Goal: Task Accomplishment & Management: Use online tool/utility

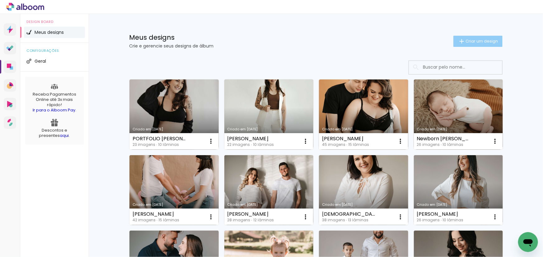
click at [457, 44] on paper-button "Criar um design" at bounding box center [477, 41] width 49 height 11
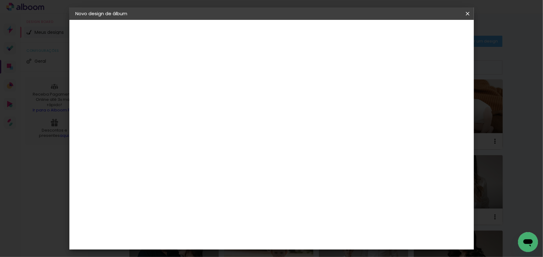
click at [179, 78] on paper-input-container "Título do álbum" at bounding box center [177, 84] width 4 height 16
type input "A"
type input "PORTFOLIO [DATE]"
type paper-input "PORTFOLIO [DATE]"
click at [0, 0] on slot "Avançar" at bounding box center [0, 0] width 0 height 0
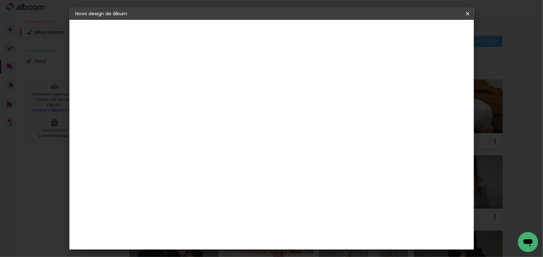
click at [194, 113] on paper-input-container at bounding box center [192, 119] width 67 height 14
type input "GRUPO"
type paper-input "GRUPO"
click at [196, 136] on paper-item "Grupo Foto Sul" at bounding box center [186, 144] width 55 height 21
click at [277, 100] on paper-item "Tamanho Livre" at bounding box center [249, 95] width 55 height 14
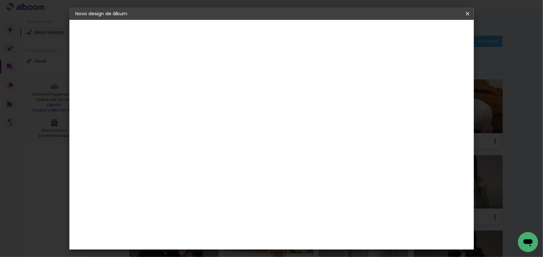
click at [214, 132] on div "G" at bounding box center [186, 130] width 55 height 8
click at [188, 138] on div "Grupo Foto Sul" at bounding box center [181, 144] width 16 height 15
click at [277, 29] on paper-button "Avançar" at bounding box center [261, 33] width 30 height 11
click at [219, 221] on span "20 × 20" at bounding box center [204, 229] width 29 height 16
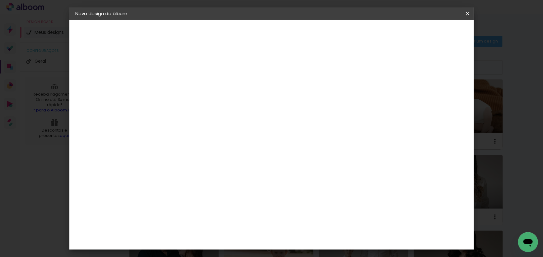
click at [0, 0] on slot "Avançar" at bounding box center [0, 0] width 0 height 0
drag, startPoint x: 416, startPoint y: 66, endPoint x: 422, endPoint y: 50, distance: 17.0
click at [394, 65] on div at bounding box center [391, 67] width 6 height 6
type paper-checkbox "on"
click at [429, 33] on span "Iniciar design" at bounding box center [414, 33] width 28 height 4
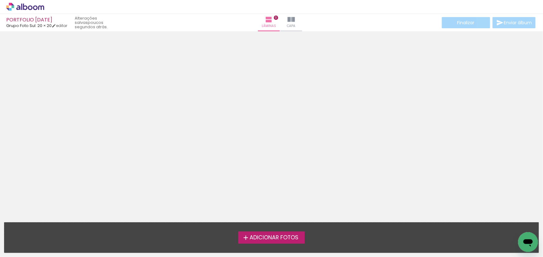
click at [270, 240] on span "Adicionar Fotos" at bounding box center [273, 238] width 49 height 6
click at [0, 0] on input "file" at bounding box center [0, 0] width 0 height 0
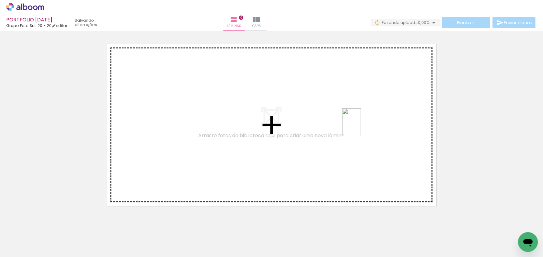
drag, startPoint x: 415, startPoint y: 240, endPoint x: 361, endPoint y: 127, distance: 125.4
click at [361, 127] on quentale-workspace at bounding box center [271, 128] width 543 height 257
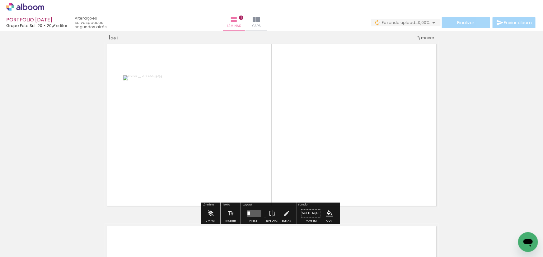
click at [264, 217] on paper-button "Espelhar" at bounding box center [272, 216] width 16 height 16
click at [254, 214] on quentale-layouter at bounding box center [254, 213] width 14 height 7
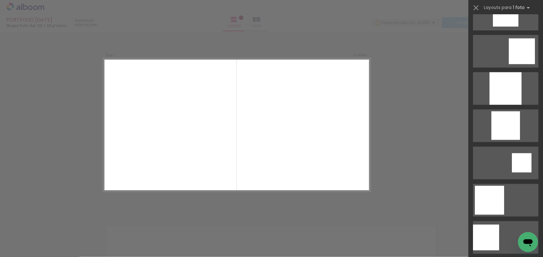
scroll to position [593, 0]
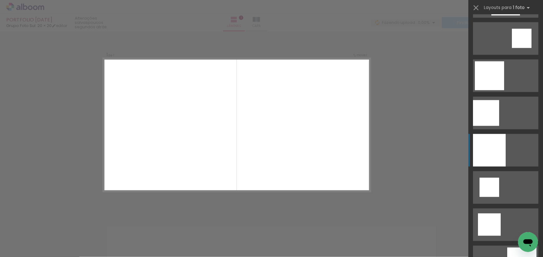
click at [498, 142] on div at bounding box center [489, 150] width 33 height 33
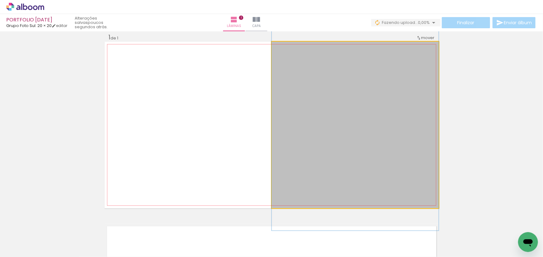
drag, startPoint x: 369, startPoint y: 164, endPoint x: 351, endPoint y: 145, distance: 25.7
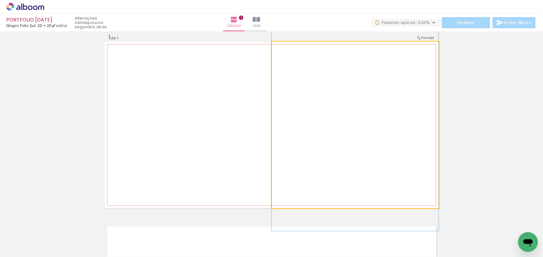
click at [317, 146] on quentale-photo at bounding box center [354, 125] width 167 height 167
click at [271, 96] on quentale-photo at bounding box center [354, 125] width 167 height 167
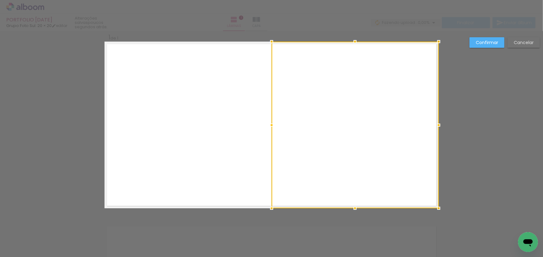
drag, startPoint x: 271, startPoint y: 37, endPoint x: 267, endPoint y: 39, distance: 4.2
click at [268, 39] on div at bounding box center [271, 41] width 12 height 12
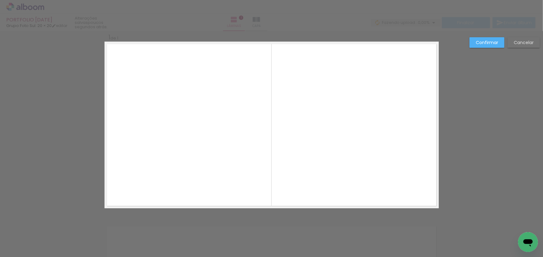
click at [295, 76] on quentale-photo at bounding box center [353, 127] width 170 height 163
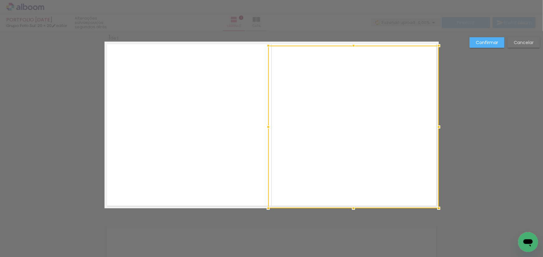
click at [295, 76] on div at bounding box center [353, 127] width 170 height 163
click at [0, 0] on slot "Cancelar" at bounding box center [0, 0] width 0 height 0
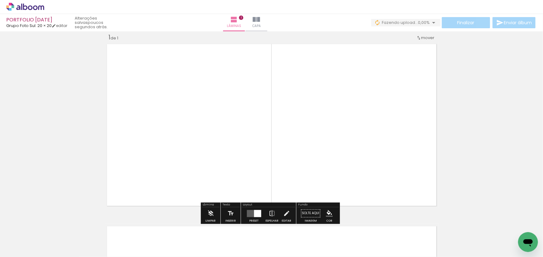
click at [357, 167] on quentale-photo at bounding box center [354, 125] width 167 height 167
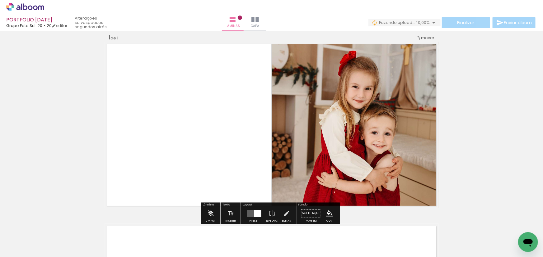
click at [365, 116] on quentale-photo at bounding box center [354, 125] width 167 height 167
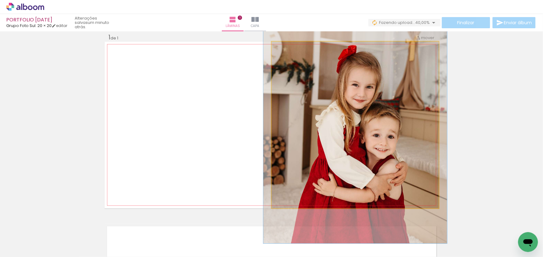
type paper-slider "110"
click at [288, 49] on div at bounding box center [288, 48] width 10 height 10
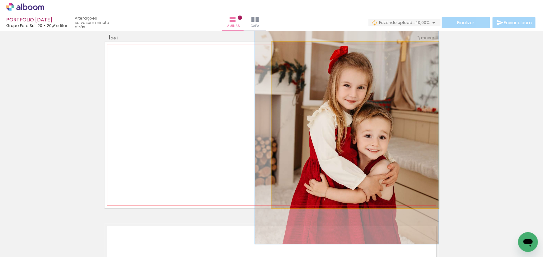
drag, startPoint x: 397, startPoint y: 96, endPoint x: 388, endPoint y: 97, distance: 9.7
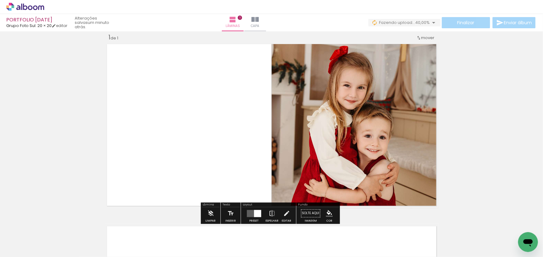
click at [524, 128] on div "Inserir lâmina 1 de 1" at bounding box center [271, 208] width 543 height 365
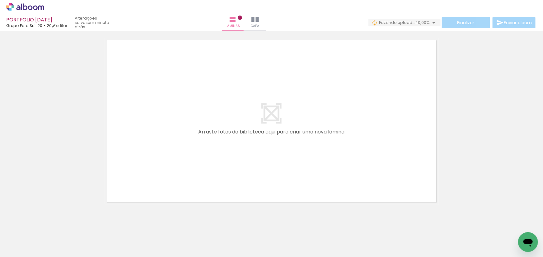
scroll to position [202, 0]
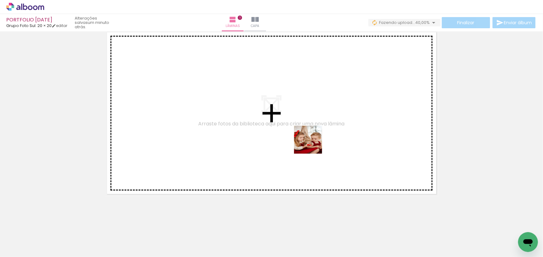
drag, startPoint x: 346, startPoint y: 237, endPoint x: 312, endPoint y: 143, distance: 99.3
click at [312, 143] on quentale-workspace at bounding box center [271, 128] width 543 height 257
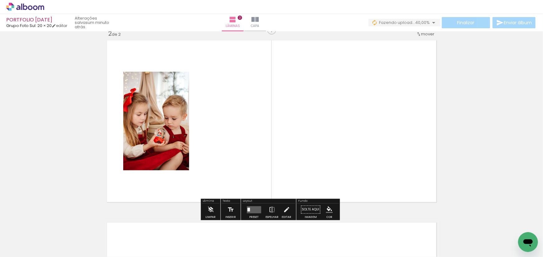
scroll to position [190, 0]
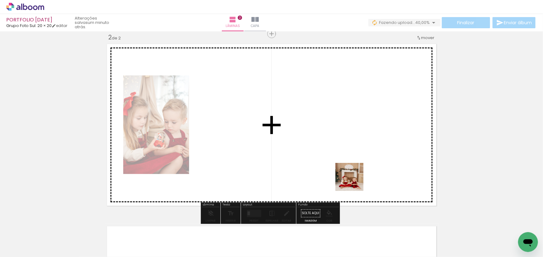
drag, startPoint x: 379, startPoint y: 239, endPoint x: 319, endPoint y: 120, distance: 133.2
click at [319, 120] on quentale-workspace at bounding box center [271, 128] width 543 height 257
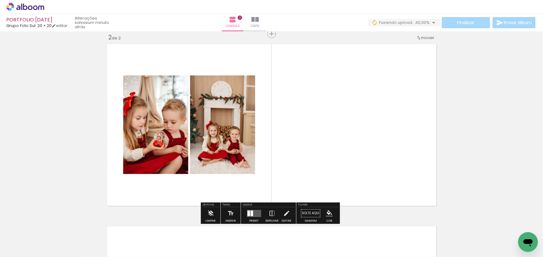
drag, startPoint x: 453, startPoint y: 247, endPoint x: 344, endPoint y: 126, distance: 162.9
click at [344, 126] on quentale-workspace at bounding box center [271, 128] width 543 height 257
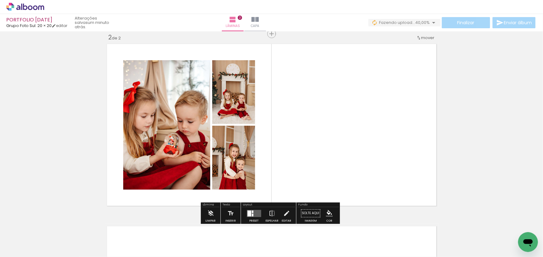
click at [257, 213] on quentale-layouter at bounding box center [254, 213] width 14 height 7
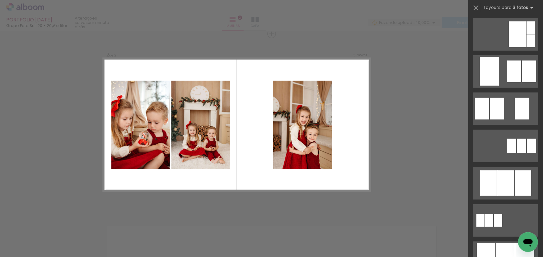
scroll to position [198, 0]
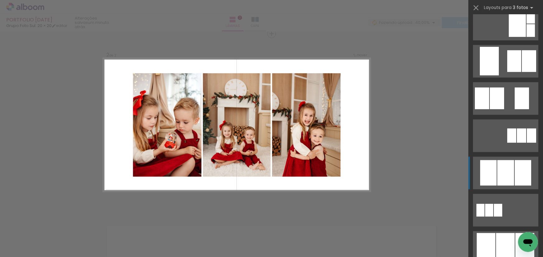
click at [506, 171] on div at bounding box center [505, 172] width 17 height 25
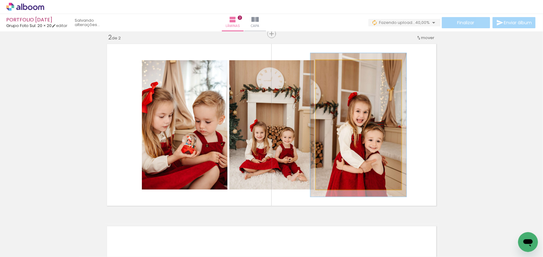
type paper-slider "111"
click at [332, 70] on div at bounding box center [332, 67] width 10 height 10
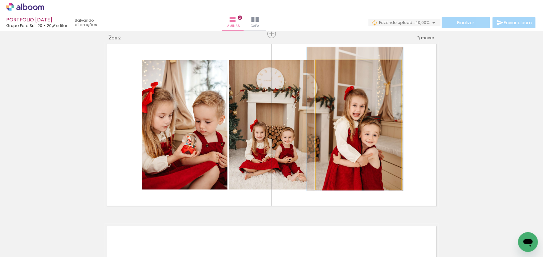
drag, startPoint x: 386, startPoint y: 112, endPoint x: 383, endPoint y: 108, distance: 5.2
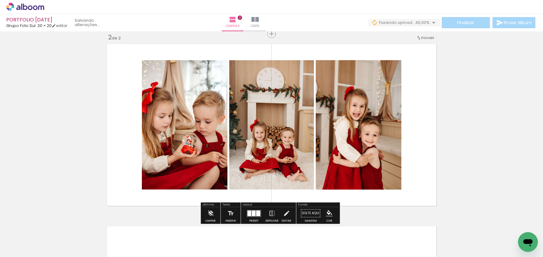
click at [474, 136] on div "Inserir lâmina 1 de 2 Inserir lâmina 2 de 2" at bounding box center [271, 117] width 543 height 548
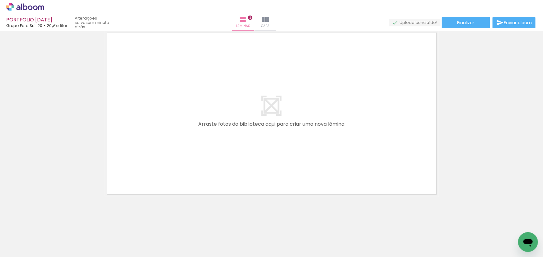
scroll to position [0, 6]
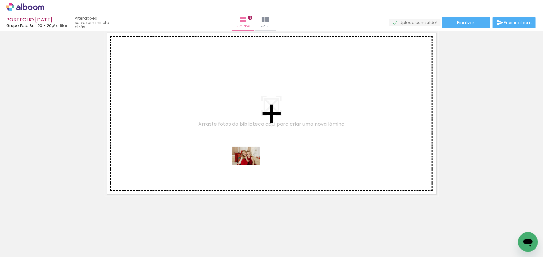
drag, startPoint x: 234, startPoint y: 237, endPoint x: 267, endPoint y: 166, distance: 78.0
click at [253, 163] on quentale-workspace at bounding box center [271, 128] width 543 height 257
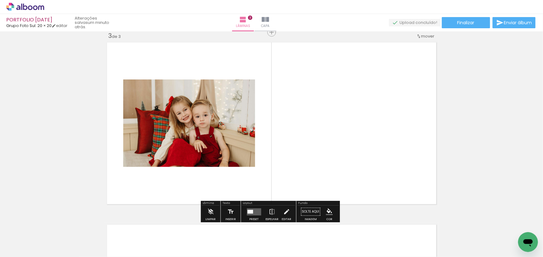
scroll to position [373, 0]
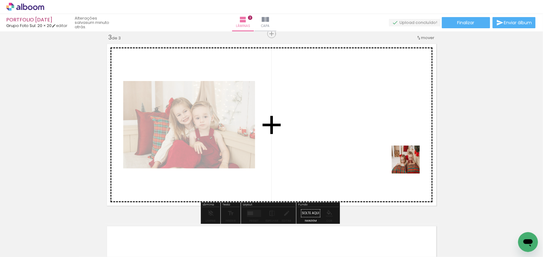
drag, startPoint x: 469, startPoint y: 201, endPoint x: 342, endPoint y: 136, distance: 142.5
click at [342, 136] on quentale-workspace at bounding box center [271, 128] width 543 height 257
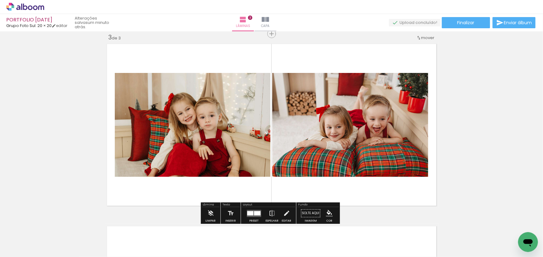
click at [261, 214] on paper-button "Preset" at bounding box center [254, 216] width 20 height 16
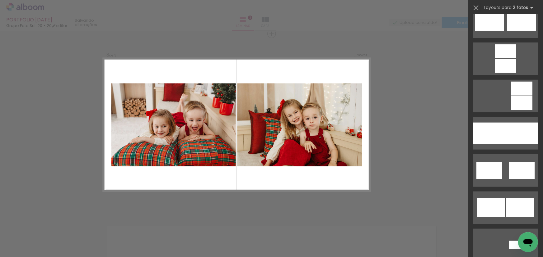
scroll to position [367, 0]
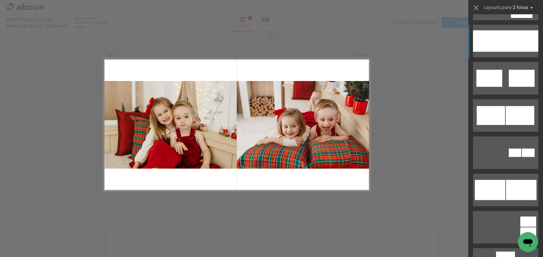
click at [501, 48] on div at bounding box center [489, 40] width 33 height 21
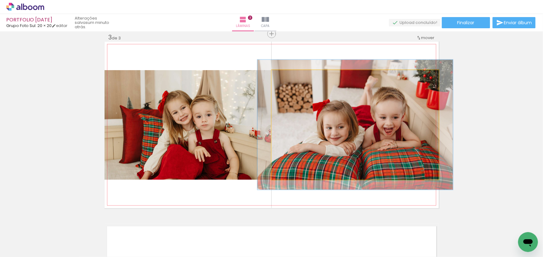
drag, startPoint x: 288, startPoint y: 76, endPoint x: 292, endPoint y: 74, distance: 4.5
type paper-slider "123"
click at [291, 75] on div at bounding box center [289, 77] width 10 height 10
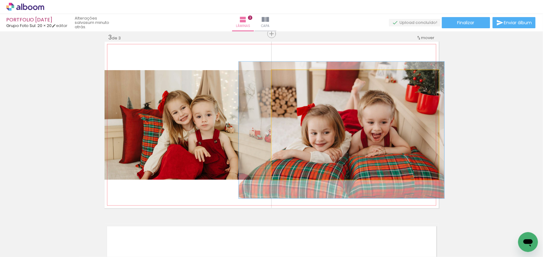
drag, startPoint x: 405, startPoint y: 112, endPoint x: 392, endPoint y: 118, distance: 14.7
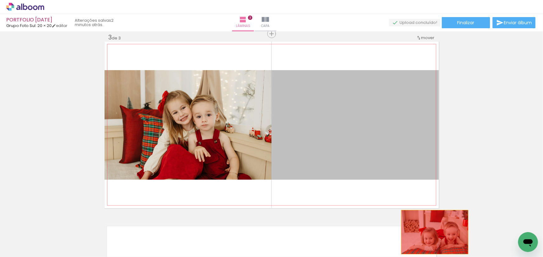
drag, startPoint x: 386, startPoint y: 135, endPoint x: 446, endPoint y: 258, distance: 136.8
click at [446, 257] on html "link( href="../../bower_components/polymer/polymer.html" rel="import" ) picture…" at bounding box center [271, 128] width 543 height 257
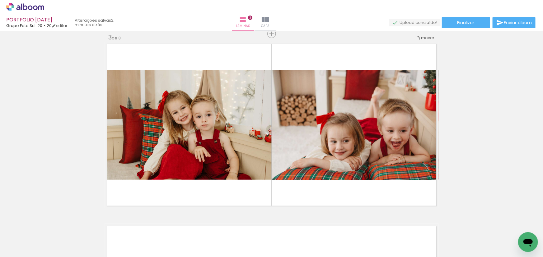
scroll to position [0, 88]
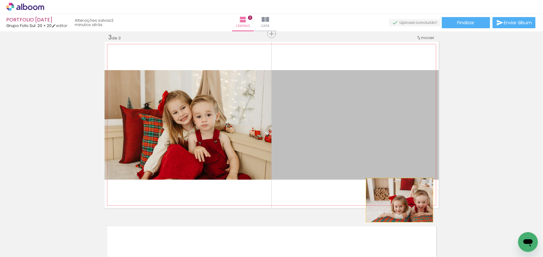
drag, startPoint x: 351, startPoint y: 109, endPoint x: 419, endPoint y: 243, distance: 150.4
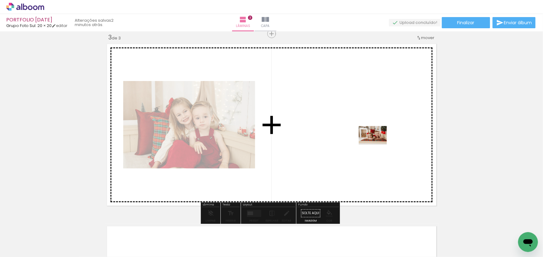
drag, startPoint x: 456, startPoint y: 227, endPoint x: 377, endPoint y: 145, distance: 113.7
click at [377, 145] on quentale-workspace at bounding box center [271, 128] width 543 height 257
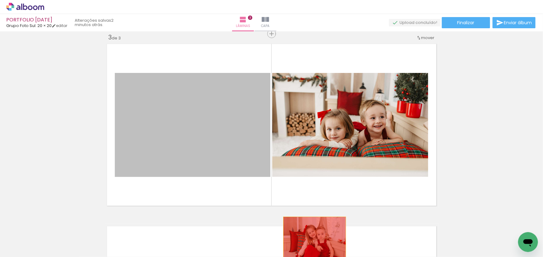
drag, startPoint x: 237, startPoint y: 136, endPoint x: 314, endPoint y: 239, distance: 128.5
click at [314, 239] on quentale-workspace at bounding box center [271, 128] width 543 height 257
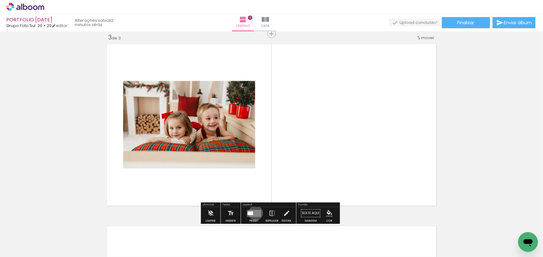
click at [254, 213] on quentale-layouter at bounding box center [254, 213] width 14 height 7
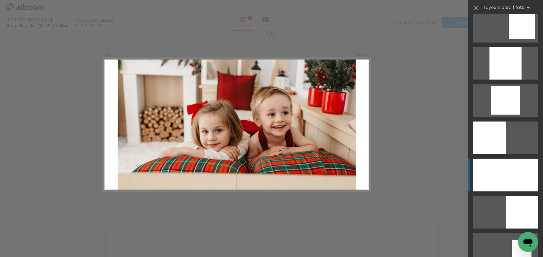
scroll to position [593, 0]
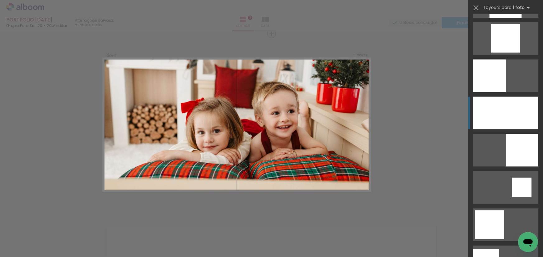
click at [501, 102] on div at bounding box center [505, 113] width 65 height 33
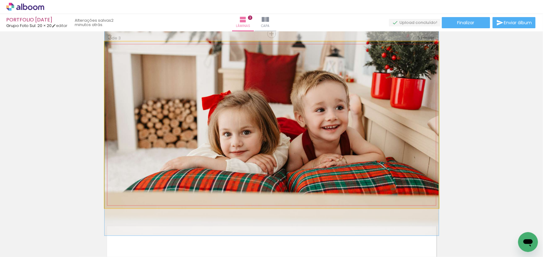
drag, startPoint x: 394, startPoint y: 114, endPoint x: 444, endPoint y: 134, distance: 53.7
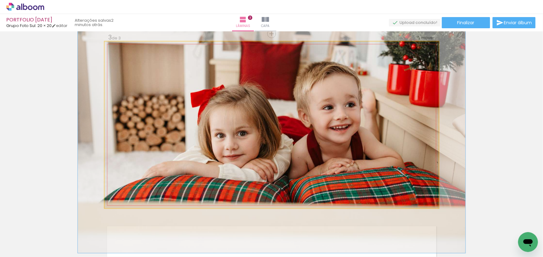
drag, startPoint x: 118, startPoint y: 49, endPoint x: 121, endPoint y: 49, distance: 3.4
type paper-slider "116"
click at [121, 49] on div at bounding box center [123, 48] width 6 height 6
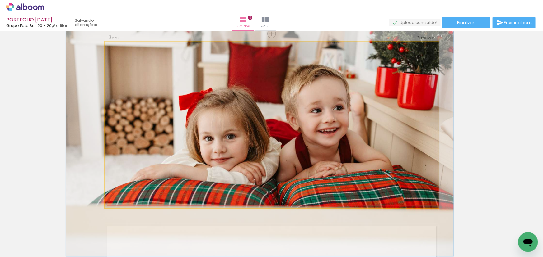
drag, startPoint x: 340, startPoint y: 111, endPoint x: 328, endPoint y: 112, distance: 11.6
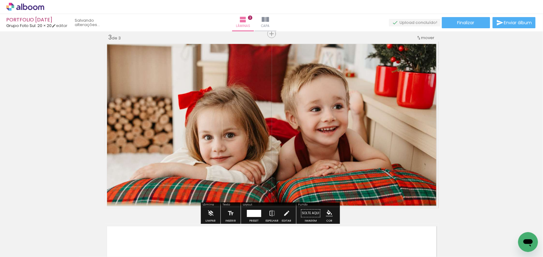
click at [513, 129] on div "Inserir lâmina 1 de 3 Inserir lâmina 2 de 3 Inserir lâmina 3 de 3" at bounding box center [271, 26] width 543 height 730
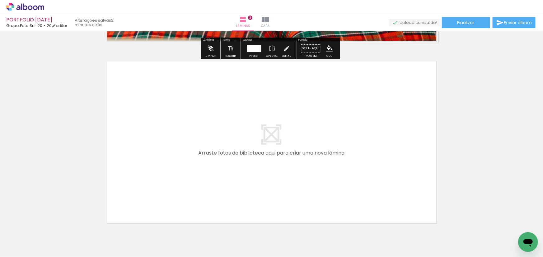
scroll to position [567, 0]
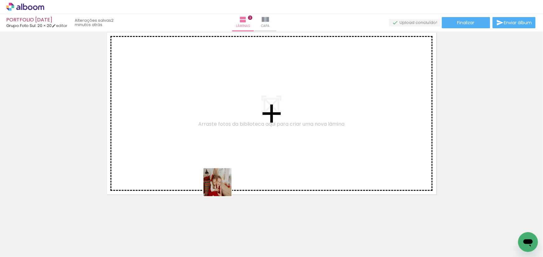
drag, startPoint x: 227, startPoint y: 223, endPoint x: 216, endPoint y: 171, distance: 53.0
click at [216, 171] on quentale-workspace at bounding box center [271, 128] width 543 height 257
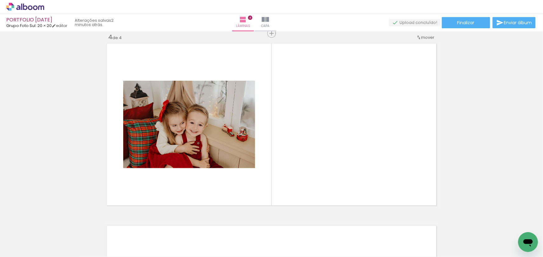
scroll to position [555, 0]
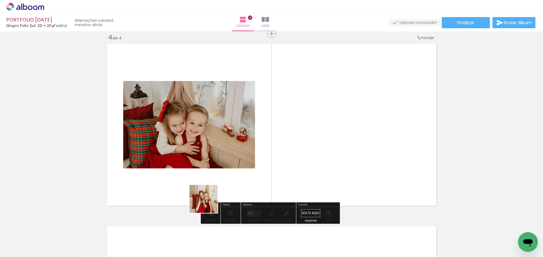
drag, startPoint x: 159, startPoint y: 241, endPoint x: 286, endPoint y: 156, distance: 152.3
click at [286, 156] on quentale-workspace at bounding box center [271, 128] width 543 height 257
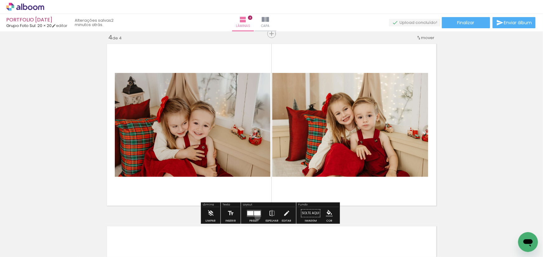
drag, startPoint x: 256, startPoint y: 218, endPoint x: 379, endPoint y: 193, distance: 125.6
click at [257, 217] on div at bounding box center [253, 214] width 17 height 12
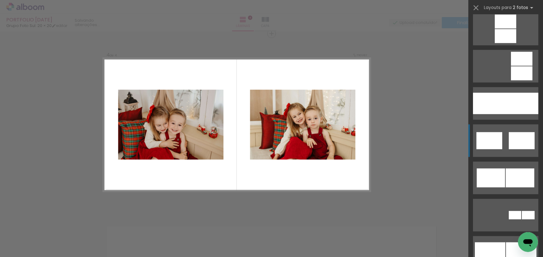
scroll to position [311, 0]
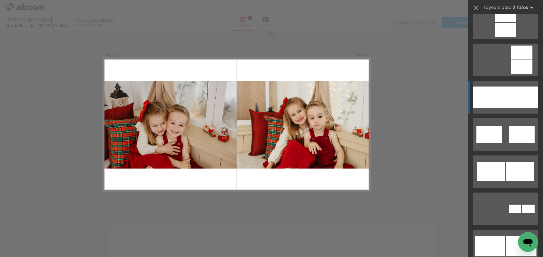
click at [489, 86] on quentale-layouter at bounding box center [505, 97] width 65 height 33
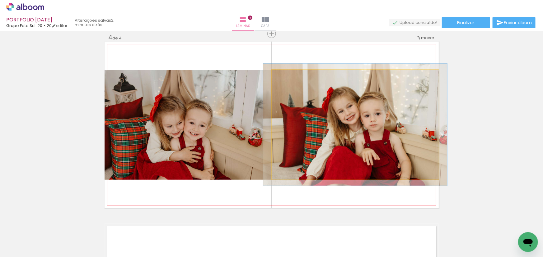
type paper-slider "110"
click at [289, 77] on div at bounding box center [288, 77] width 10 height 10
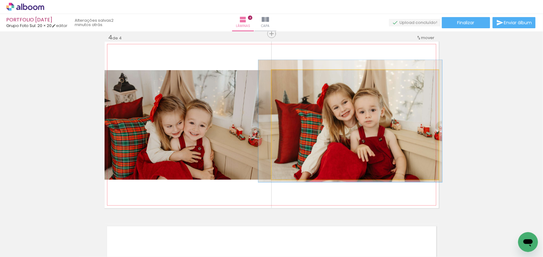
drag, startPoint x: 342, startPoint y: 99, endPoint x: 339, endPoint y: 97, distance: 3.8
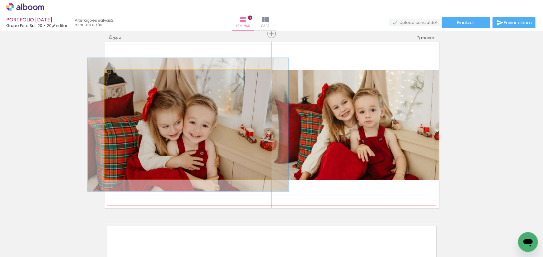
click at [124, 78] on div at bounding box center [123, 77] width 10 height 10
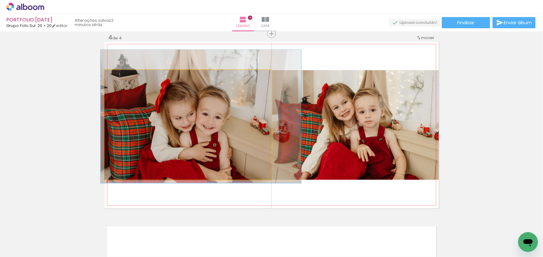
drag, startPoint x: 186, startPoint y: 104, endPoint x: 197, endPoint y: 96, distance: 13.5
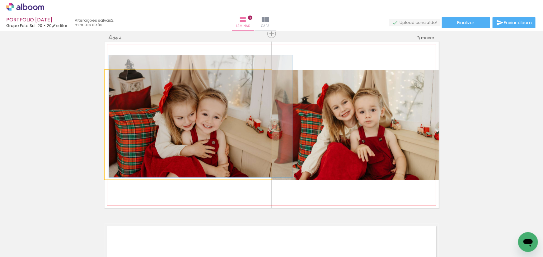
type paper-slider "106"
click at [119, 76] on div at bounding box center [121, 77] width 6 height 6
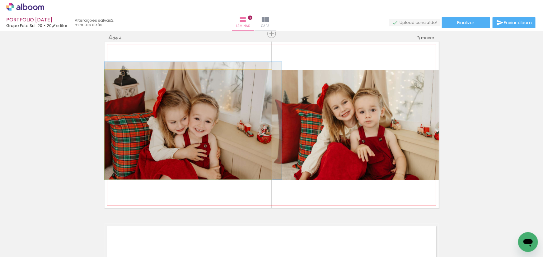
click at [226, 131] on quentale-photo at bounding box center [187, 125] width 167 height 110
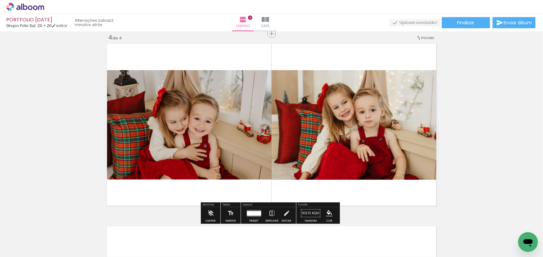
click at [237, 148] on quentale-photo at bounding box center [187, 125] width 167 height 110
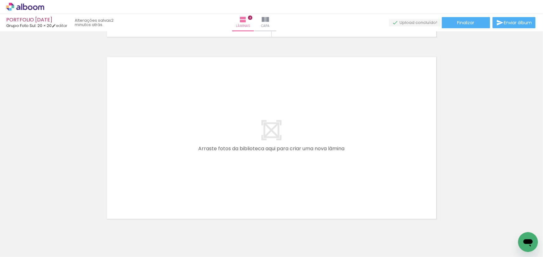
scroll to position [0, 206]
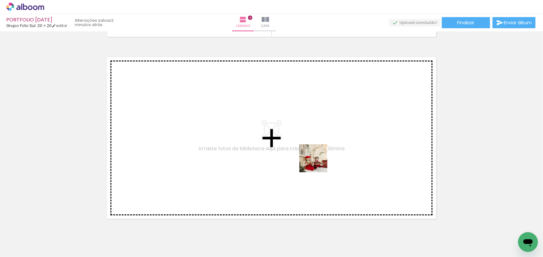
drag, startPoint x: 383, startPoint y: 244, endPoint x: 304, endPoint y: 152, distance: 120.8
click at [304, 152] on quentale-workspace at bounding box center [271, 128] width 543 height 257
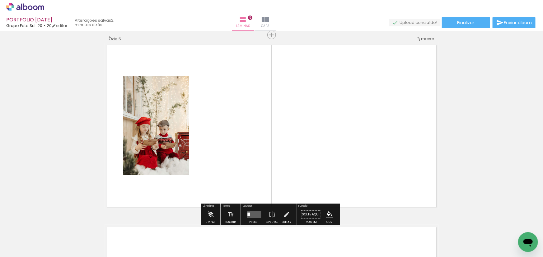
scroll to position [738, 0]
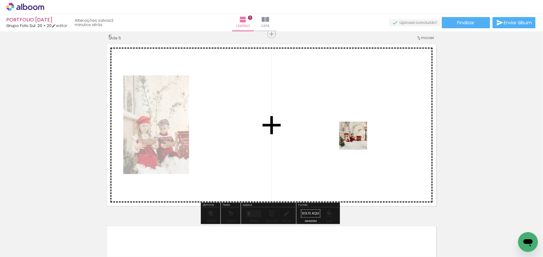
drag, startPoint x: 415, startPoint y: 245, endPoint x: 358, endPoint y: 141, distance: 119.2
click at [358, 141] on quentale-workspace at bounding box center [271, 128] width 543 height 257
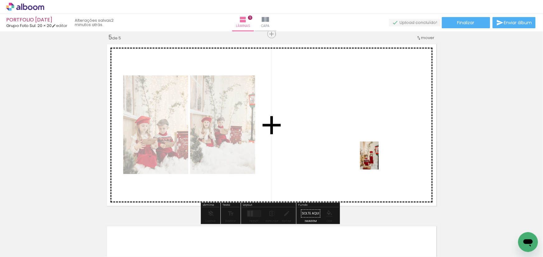
drag, startPoint x: 458, startPoint y: 239, endPoint x: 374, endPoint y: 161, distance: 114.2
click at [375, 158] on quentale-workspace at bounding box center [271, 128] width 543 height 257
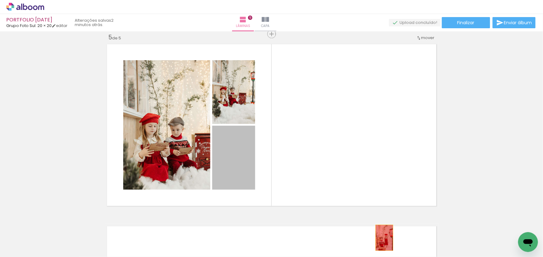
drag, startPoint x: 295, startPoint y: 186, endPoint x: 385, endPoint y: 239, distance: 104.3
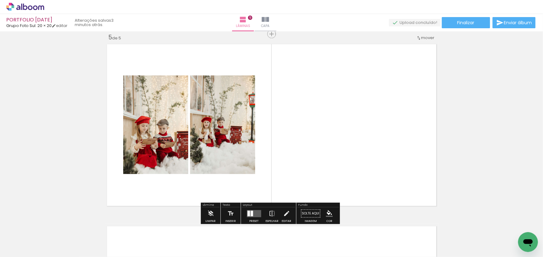
click at [255, 209] on div at bounding box center [253, 214] width 17 height 12
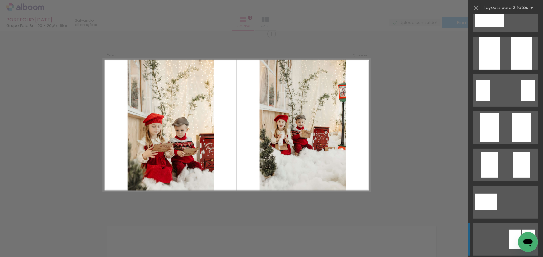
scroll to position [0, 0]
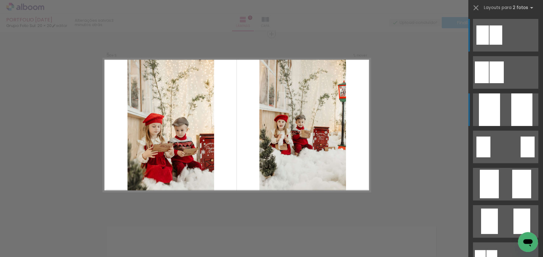
click at [505, 113] on quentale-layouter at bounding box center [505, 110] width 65 height 33
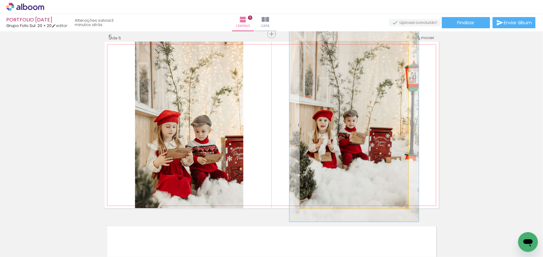
drag, startPoint x: 315, startPoint y: 51, endPoint x: 357, endPoint y: 101, distance: 64.9
type paper-slider "117"
click at [317, 53] on div at bounding box center [318, 48] width 10 height 10
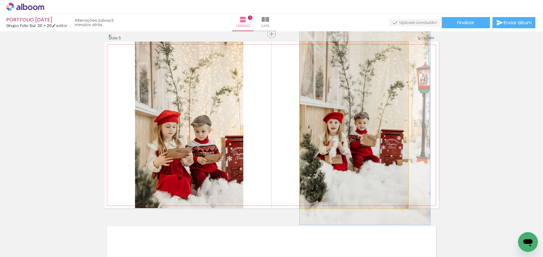
drag, startPoint x: 363, startPoint y: 104, endPoint x: 542, endPoint y: 237, distance: 223.1
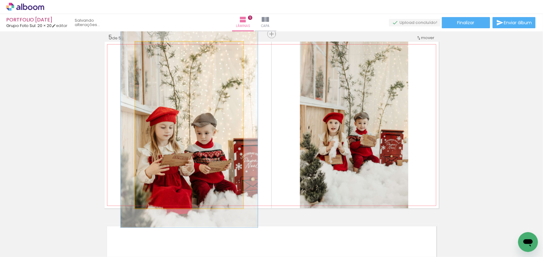
click at [155, 48] on div at bounding box center [162, 48] width 24 height 10
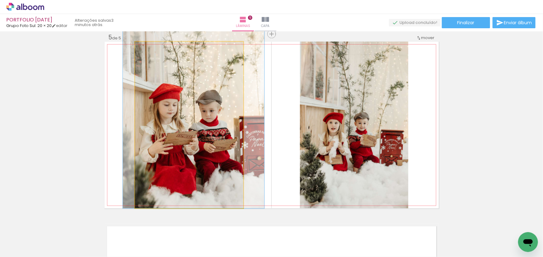
drag, startPoint x: 211, startPoint y: 104, endPoint x: 215, endPoint y: 75, distance: 28.8
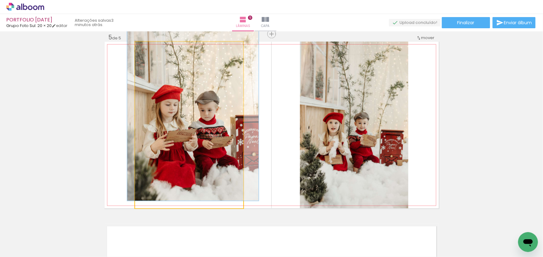
click at [149, 49] on div at bounding box center [154, 48] width 10 height 10
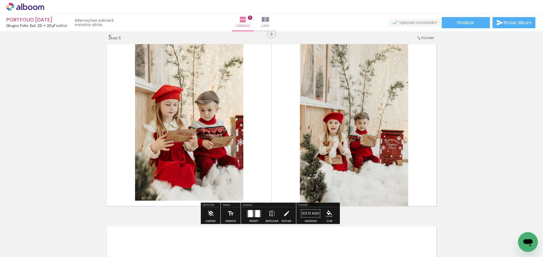
click at [211, 171] on quentale-photo at bounding box center [189, 125] width 108 height 167
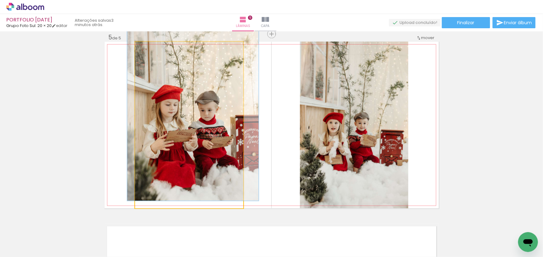
drag, startPoint x: 211, startPoint y: 171, endPoint x: 186, endPoint y: 194, distance: 33.4
click at [211, 171] on quentale-photo at bounding box center [189, 125] width 108 height 167
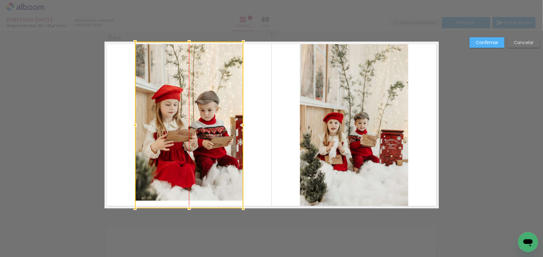
drag, startPoint x: 186, startPoint y: 187, endPoint x: 187, endPoint y: 194, distance: 6.8
click at [187, 194] on div at bounding box center [189, 125] width 108 height 167
drag, startPoint x: 65, startPoint y: 95, endPoint x: 447, endPoint y: 120, distance: 382.9
click at [0, 0] on slot "Confirmar" at bounding box center [0, 0] width 0 height 0
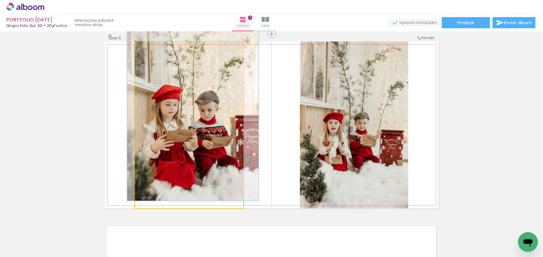
drag, startPoint x: 211, startPoint y: 111, endPoint x: 208, endPoint y: 104, distance: 8.2
click at [211, 111] on quentale-photo at bounding box center [189, 125] width 108 height 167
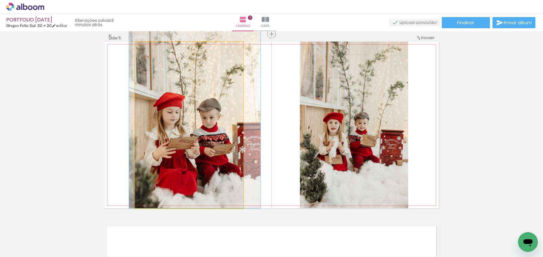
drag, startPoint x: 206, startPoint y: 100, endPoint x: 208, endPoint y: 104, distance: 4.6
click at [155, 47] on div at bounding box center [154, 48] width 10 height 10
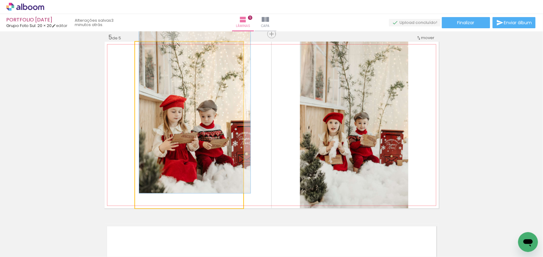
drag, startPoint x: 154, startPoint y: 46, endPoint x: 150, endPoint y: 46, distance: 4.0
type paper-slider "100"
click at [150, 46] on div at bounding box center [150, 48] width 10 height 10
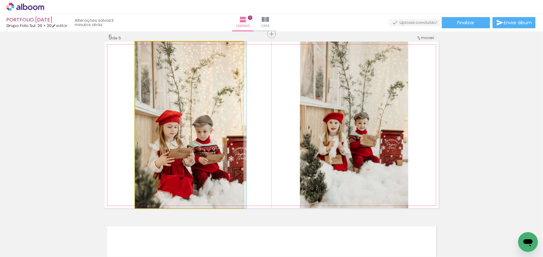
drag, startPoint x: 210, startPoint y: 98, endPoint x: 211, endPoint y: 109, distance: 11.2
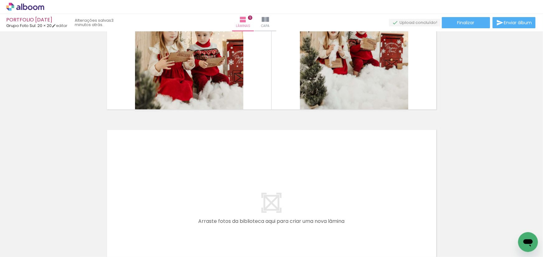
scroll to position [932, 0]
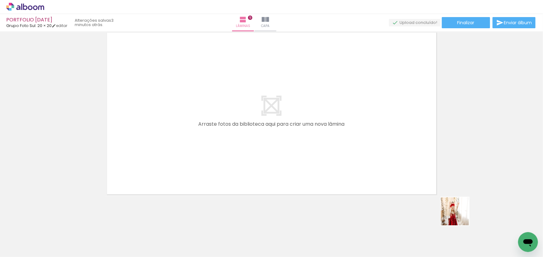
drag, startPoint x: 479, startPoint y: 241, endPoint x: 305, endPoint y: 117, distance: 213.2
click at [305, 117] on quentale-workspace at bounding box center [271, 128] width 543 height 257
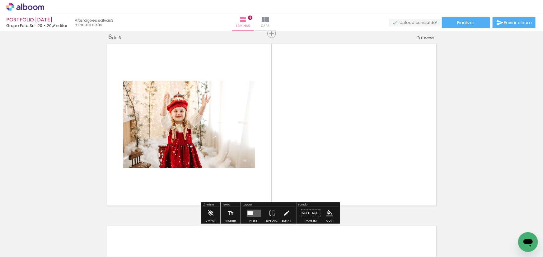
scroll to position [920, 0]
drag, startPoint x: 515, startPoint y: 230, endPoint x: 365, endPoint y: 109, distance: 192.8
click at [365, 109] on quentale-workspace at bounding box center [271, 128] width 543 height 257
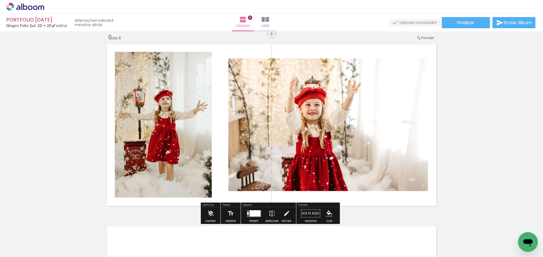
click at [253, 212] on div at bounding box center [254, 213] width 11 height 6
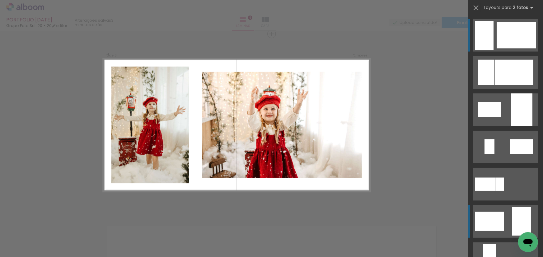
scroll to position [141, 0]
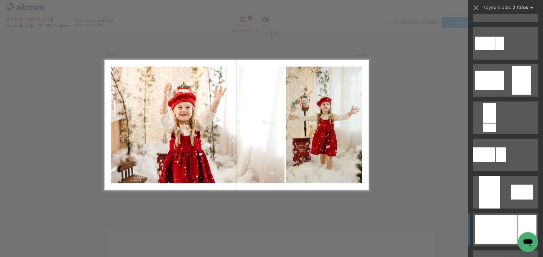
click at [519, 224] on div at bounding box center [527, 229] width 18 height 29
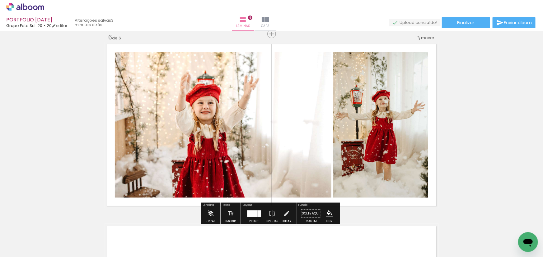
click at [317, 105] on quentale-photo at bounding box center [223, 125] width 216 height 146
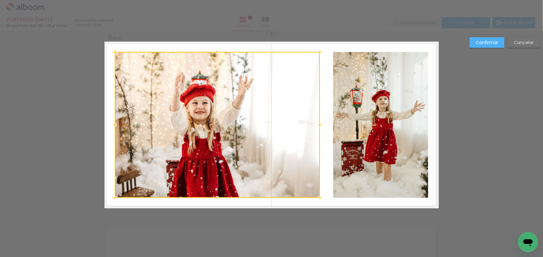
drag, startPoint x: 327, startPoint y: 122, endPoint x: 315, endPoint y: 121, distance: 11.5
click at [315, 121] on div at bounding box center [319, 125] width 12 height 12
click at [385, 110] on quentale-photo at bounding box center [380, 125] width 95 height 146
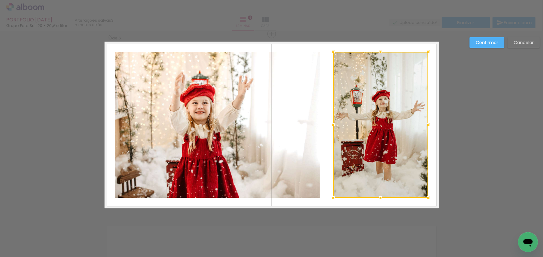
drag, startPoint x: 385, startPoint y: 110, endPoint x: 369, endPoint y: 114, distance: 16.0
click at [384, 110] on div at bounding box center [380, 125] width 95 height 146
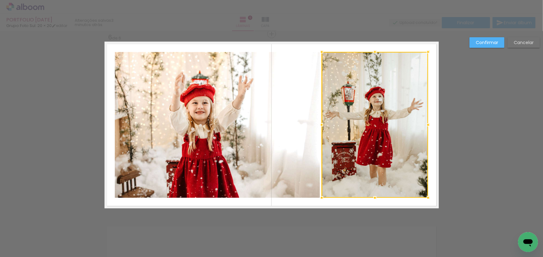
drag, startPoint x: 334, startPoint y: 124, endPoint x: 323, endPoint y: 121, distance: 10.7
click at [322, 122] on div at bounding box center [321, 125] width 12 height 12
click at [0, 0] on slot "Confirmar" at bounding box center [0, 0] width 0 height 0
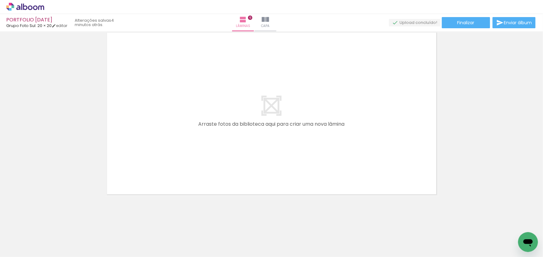
scroll to position [0, 0]
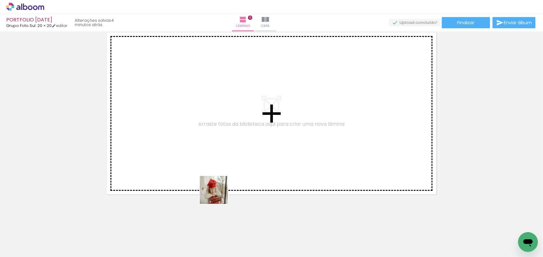
drag, startPoint x: 218, startPoint y: 195, endPoint x: 235, endPoint y: 155, distance: 42.8
click at [234, 156] on quentale-workspace at bounding box center [271, 128] width 543 height 257
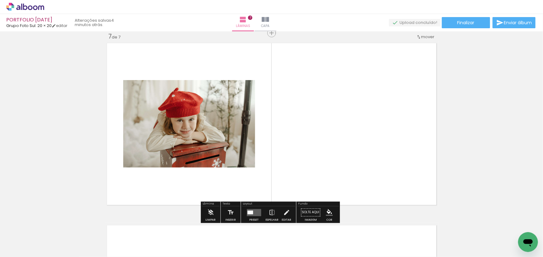
scroll to position [1103, 0]
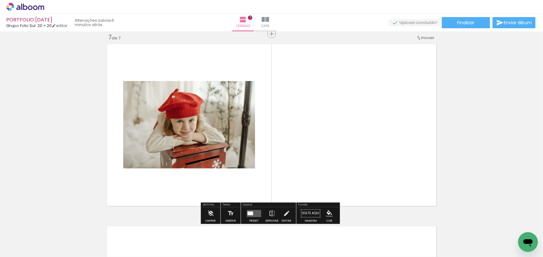
click at [254, 213] on quentale-layouter at bounding box center [254, 213] width 14 height 7
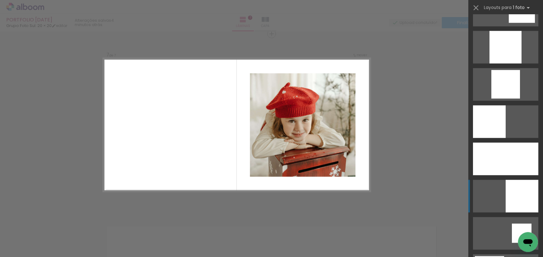
scroll to position [593, 0]
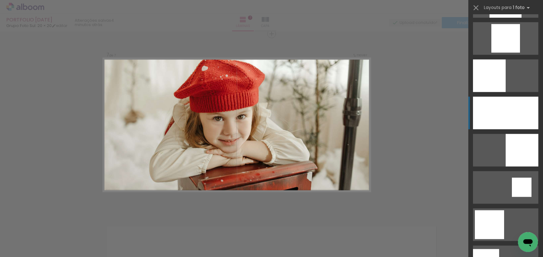
click at [510, 115] on div at bounding box center [505, 113] width 65 height 33
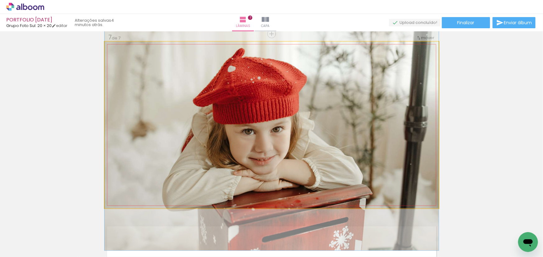
drag, startPoint x: 330, startPoint y: 78, endPoint x: 423, endPoint y: 136, distance: 109.3
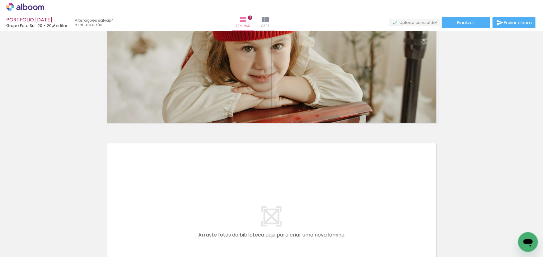
scroll to position [1244, 0]
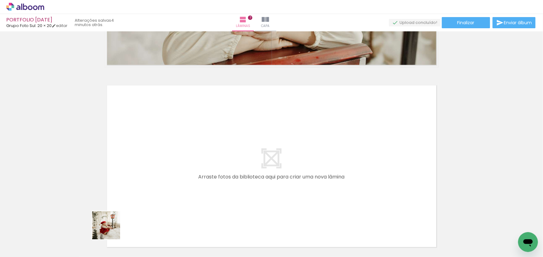
drag, startPoint x: 99, startPoint y: 243, endPoint x: 149, endPoint y: 185, distance: 76.9
click at [149, 185] on quentale-workspace at bounding box center [271, 128] width 543 height 257
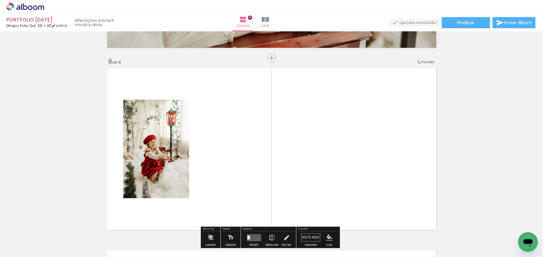
scroll to position [1285, 0]
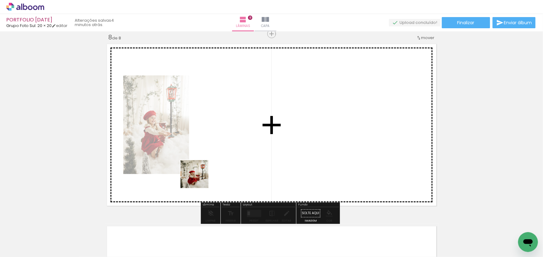
drag, startPoint x: 136, startPoint y: 239, endPoint x: 224, endPoint y: 150, distance: 124.9
click at [224, 150] on quentale-workspace at bounding box center [271, 128] width 543 height 257
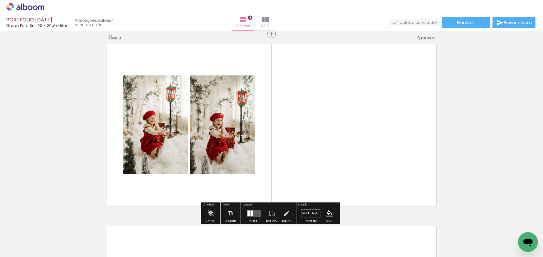
click at [254, 210] on quentale-layouter at bounding box center [254, 213] width 14 height 7
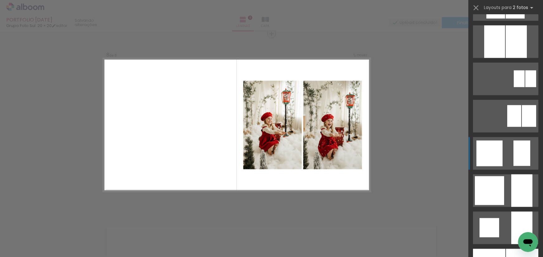
scroll to position [424, 0]
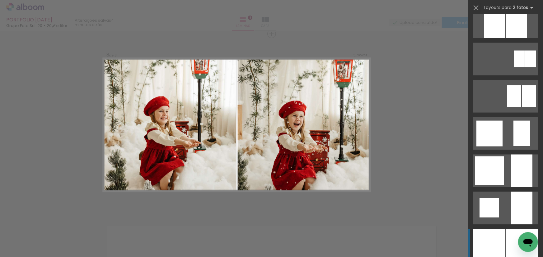
click at [512, 235] on div at bounding box center [522, 245] width 32 height 33
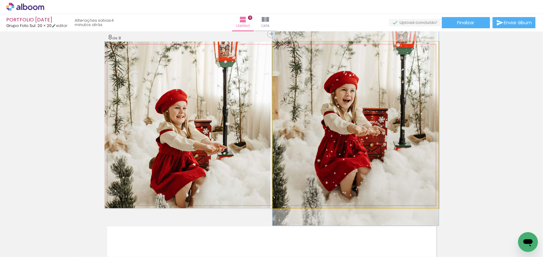
drag, startPoint x: 397, startPoint y: 132, endPoint x: 402, endPoint y: 109, distance: 24.1
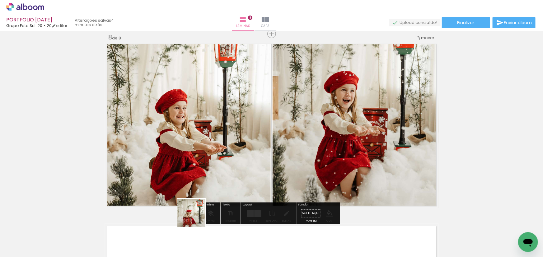
drag, startPoint x: 187, startPoint y: 228, endPoint x: 263, endPoint y: 145, distance: 112.2
click at [263, 146] on quentale-workspace at bounding box center [271, 128] width 543 height 257
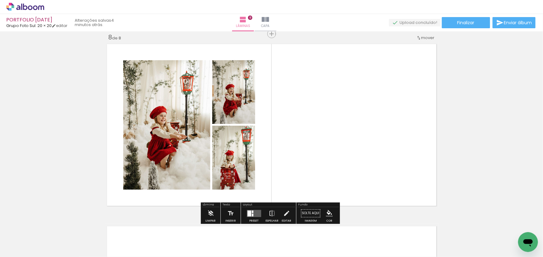
click at [252, 210] on quentale-layouter at bounding box center [254, 213] width 14 height 7
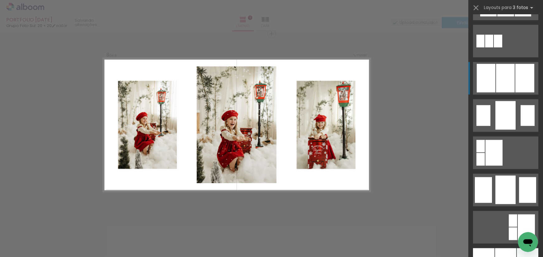
scroll to position [509, 0]
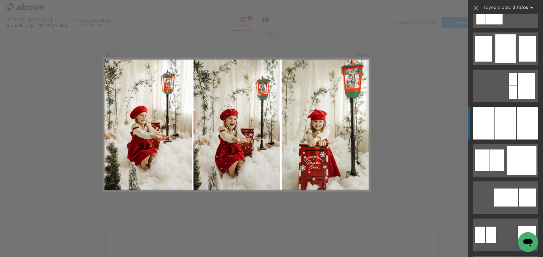
click at [507, 124] on div at bounding box center [505, 123] width 21 height 33
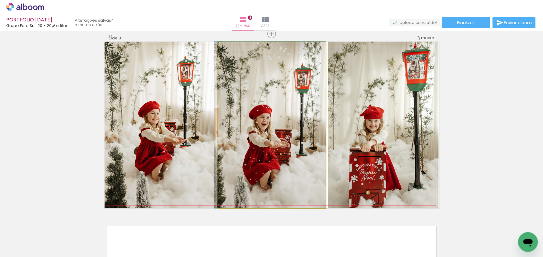
drag, startPoint x: 252, startPoint y: 107, endPoint x: 249, endPoint y: 123, distance: 16.6
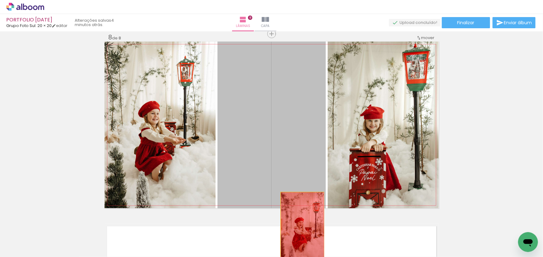
drag, startPoint x: 311, startPoint y: 123, endPoint x: 300, endPoint y: 226, distance: 103.4
click at [300, 226] on quentale-workspace at bounding box center [271, 128] width 543 height 257
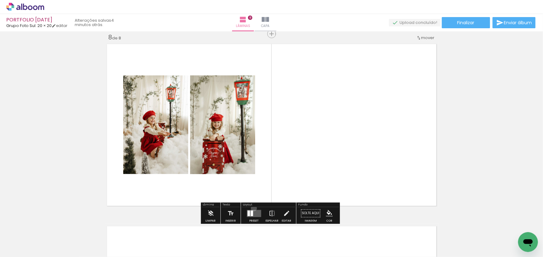
click at [252, 208] on div at bounding box center [253, 213] width 17 height 12
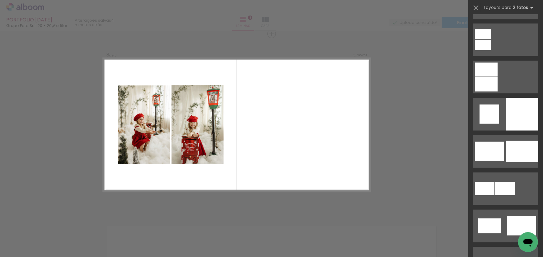
scroll to position [1670, 0]
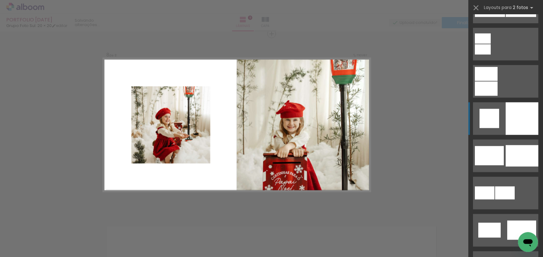
click at [522, 123] on div at bounding box center [521, 119] width 33 height 33
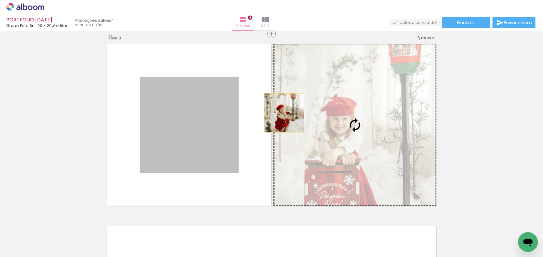
drag, startPoint x: 210, startPoint y: 110, endPoint x: 353, endPoint y: 109, distance: 143.6
click at [0, 0] on slot at bounding box center [0, 0] width 0 height 0
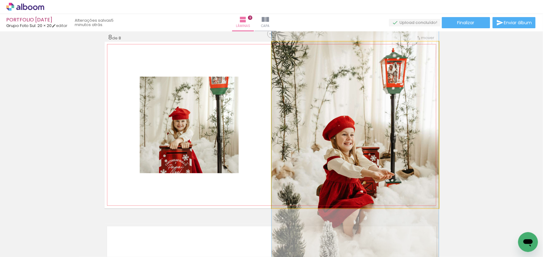
drag, startPoint x: 377, startPoint y: 122, endPoint x: 395, endPoint y: 151, distance: 33.6
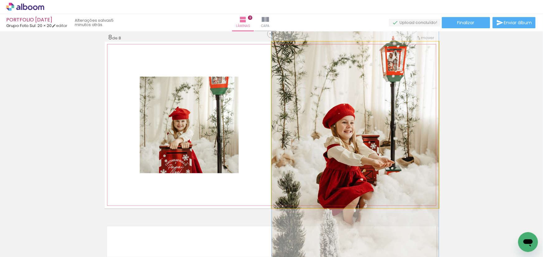
drag, startPoint x: 376, startPoint y: 121, endPoint x: 379, endPoint y: 109, distance: 12.1
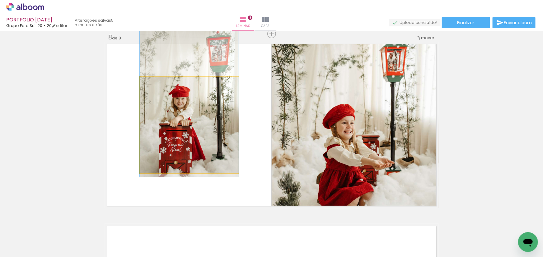
drag, startPoint x: 216, startPoint y: 123, endPoint x: 225, endPoint y: 100, distance: 23.9
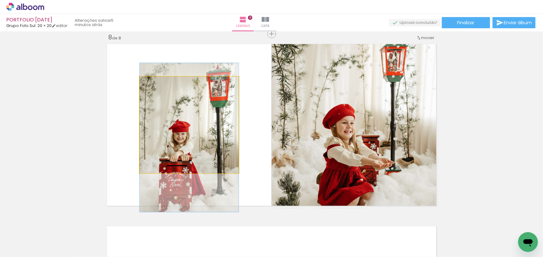
drag, startPoint x: 210, startPoint y: 119, endPoint x: 223, endPoint y: 151, distance: 34.5
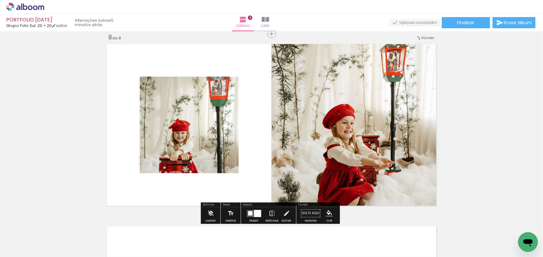
drag, startPoint x: 249, startPoint y: 215, endPoint x: 269, endPoint y: 212, distance: 20.7
click at [0, 0] on slot at bounding box center [0, 0] width 0 height 0
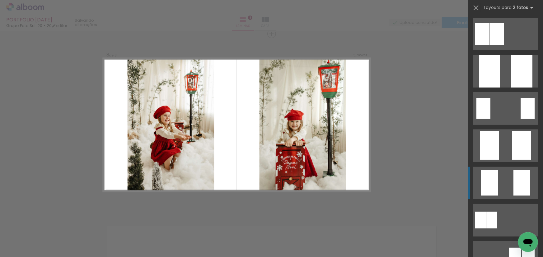
scroll to position [0, 0]
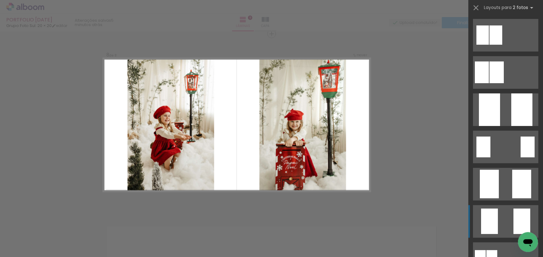
click at [489, 115] on div at bounding box center [488, 110] width 21 height 33
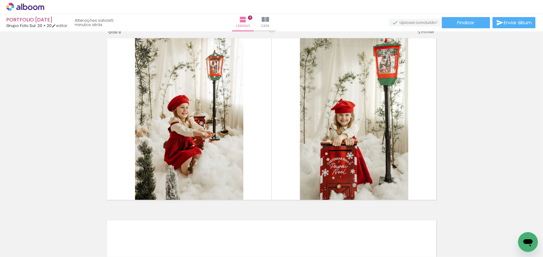
scroll to position [1285, 0]
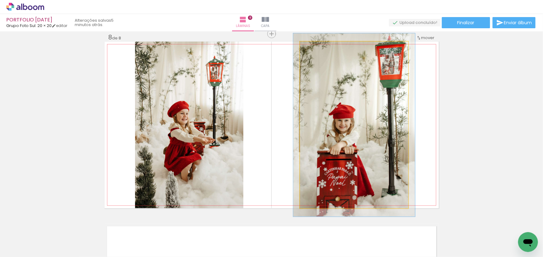
drag, startPoint x: 316, startPoint y: 48, endPoint x: 344, endPoint y: 66, distance: 33.3
type paper-slider "112"
click at [318, 48] on div at bounding box center [316, 48] width 10 height 10
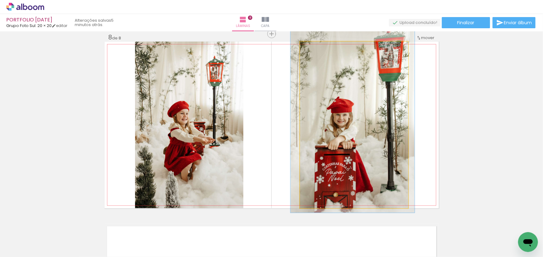
drag, startPoint x: 351, startPoint y: 94, endPoint x: 349, endPoint y: 90, distance: 4.3
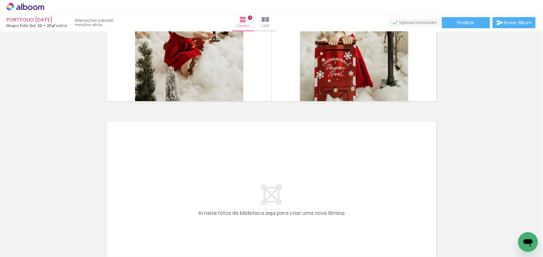
scroll to position [1479, 0]
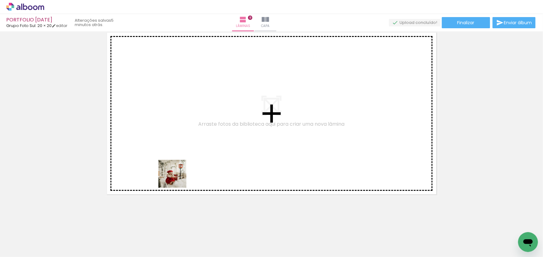
drag, startPoint x: 137, startPoint y: 242, endPoint x: 154, endPoint y: 176, distance: 67.9
click at [185, 155] on quentale-workspace at bounding box center [271, 128] width 543 height 257
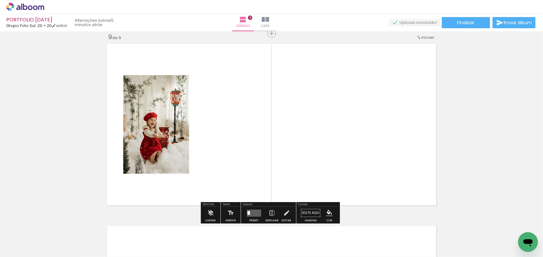
scroll to position [1467, 0]
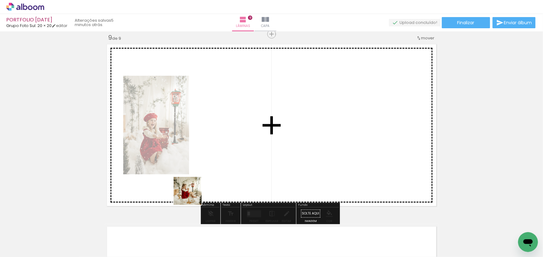
drag, startPoint x: 67, startPoint y: 240, endPoint x: 272, endPoint y: 181, distance: 213.5
click at [272, 181] on quentale-workspace at bounding box center [271, 128] width 543 height 257
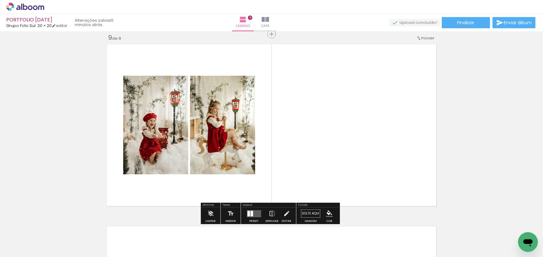
click at [258, 214] on quentale-layouter at bounding box center [254, 213] width 14 height 7
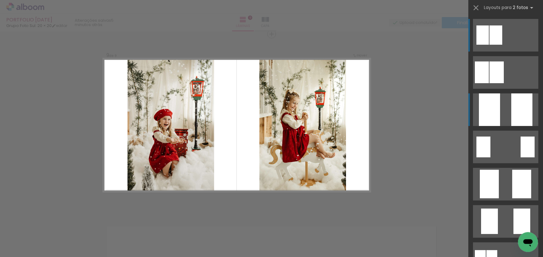
click at [485, 111] on div at bounding box center [488, 110] width 21 height 33
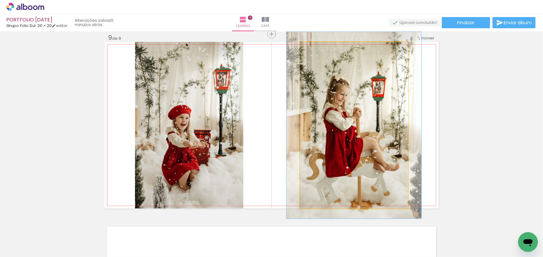
drag, startPoint x: 311, startPoint y: 48, endPoint x: 366, endPoint y: 102, distance: 77.4
type paper-slider "112"
click at [314, 49] on div at bounding box center [317, 49] width 6 height 6
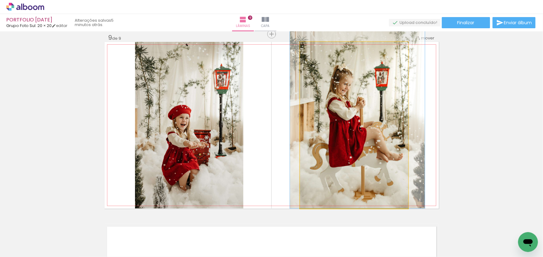
drag, startPoint x: 368, startPoint y: 106, endPoint x: 372, endPoint y: 95, distance: 11.6
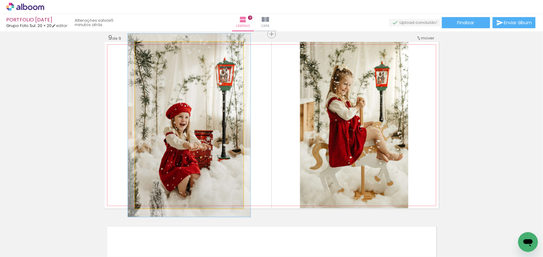
type paper-slider "110"
click at [151, 48] on div at bounding box center [152, 49] width 6 height 6
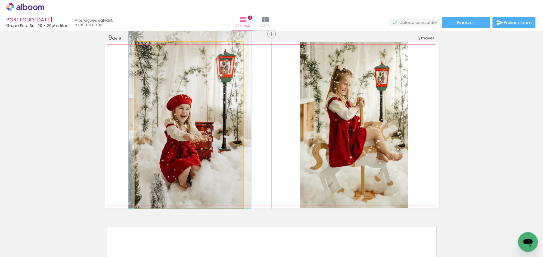
drag, startPoint x: 186, startPoint y: 89, endPoint x: 187, endPoint y: 76, distance: 12.8
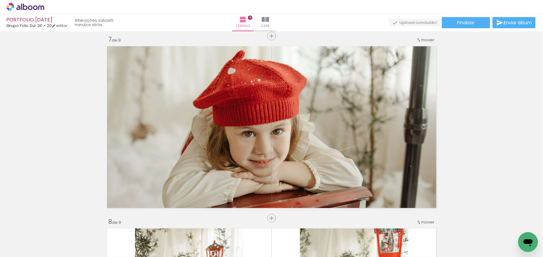
scroll to position [1100, 0]
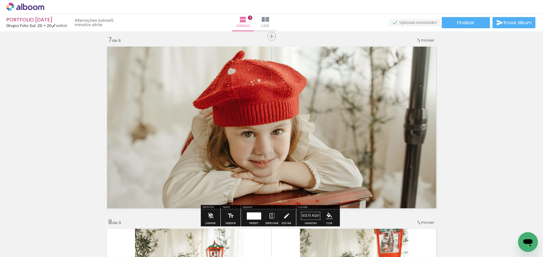
click at [422, 44] on div "mover" at bounding box center [425, 40] width 18 height 10
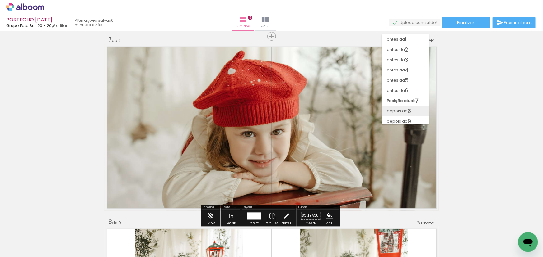
click at [413, 111] on paper-item "depois da 8" at bounding box center [404, 111] width 47 height 10
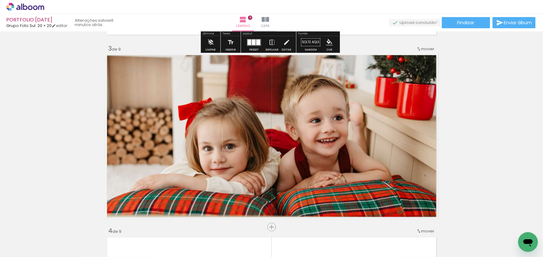
scroll to position [475, 0]
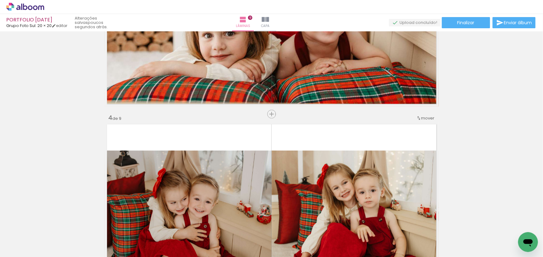
click at [266, 113] on span "Inserir lâmina" at bounding box center [274, 115] width 24 height 4
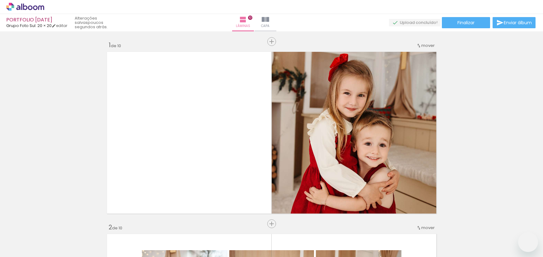
click at [373, 167] on quentale-workspace at bounding box center [271, 128] width 543 height 257
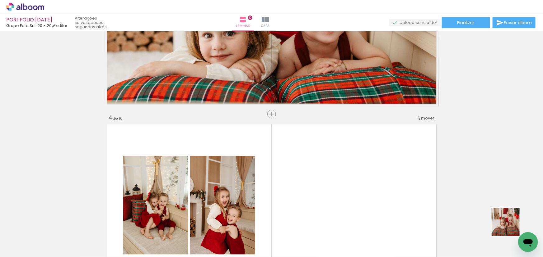
drag, startPoint x: 514, startPoint y: 231, endPoint x: 401, endPoint y: 172, distance: 127.1
click at [404, 171] on quentale-workspace at bounding box center [271, 128] width 543 height 257
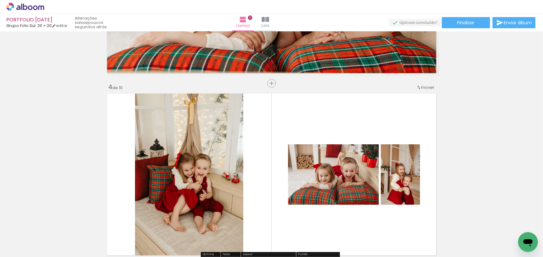
scroll to position [560, 0]
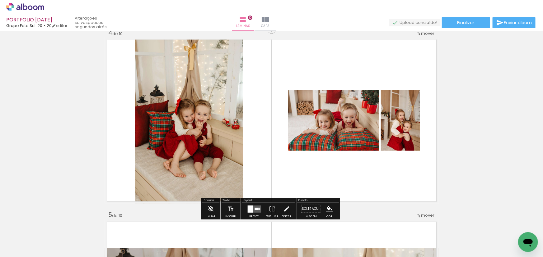
drag, startPoint x: 261, startPoint y: 206, endPoint x: 266, endPoint y: 205, distance: 5.3
click at [261, 206] on paper-button "Preset" at bounding box center [254, 211] width 20 height 16
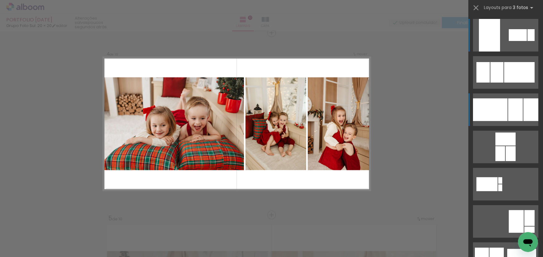
scroll to position [555, 0]
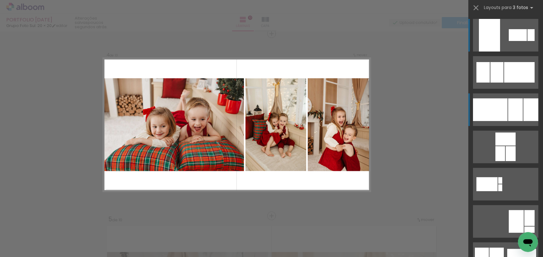
click at [524, 106] on div at bounding box center [530, 110] width 15 height 23
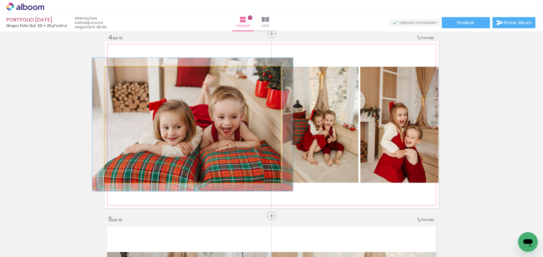
click at [121, 71] on div at bounding box center [122, 74] width 6 height 6
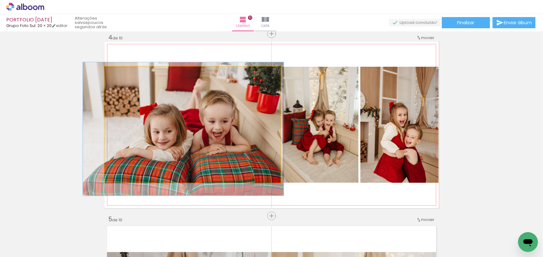
drag, startPoint x: 210, startPoint y: 112, endPoint x: 202, endPoint y: 117, distance: 8.7
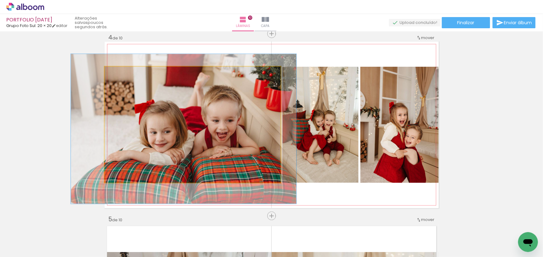
drag, startPoint x: 124, startPoint y: 71, endPoint x: 128, endPoint y: 71, distance: 3.4
type paper-slider "128"
click at [128, 71] on div at bounding box center [126, 73] width 10 height 10
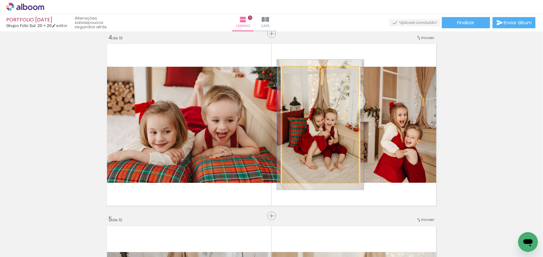
drag, startPoint x: 298, startPoint y: 74, endPoint x: 318, endPoint y: 91, distance: 25.8
type paper-slider "112"
click at [301, 74] on div at bounding box center [299, 73] width 10 height 10
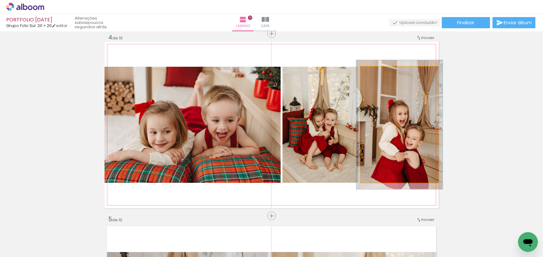
type paper-slider "114"
click at [375, 72] on div at bounding box center [377, 74] width 6 height 6
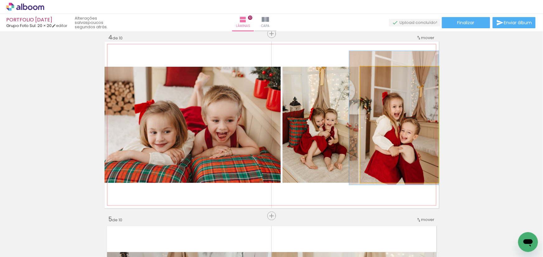
drag, startPoint x: 423, startPoint y: 111, endPoint x: 412, endPoint y: 105, distance: 11.8
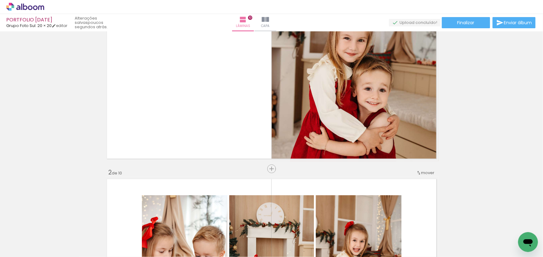
scroll to position [0, 0]
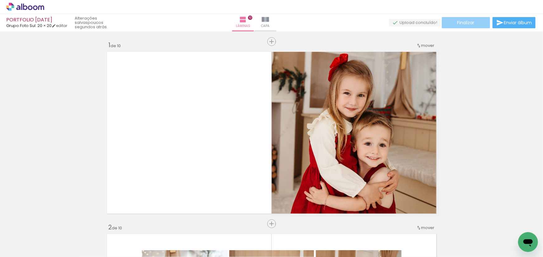
click at [478, 26] on paper-button "Finalizar" at bounding box center [465, 22] width 48 height 11
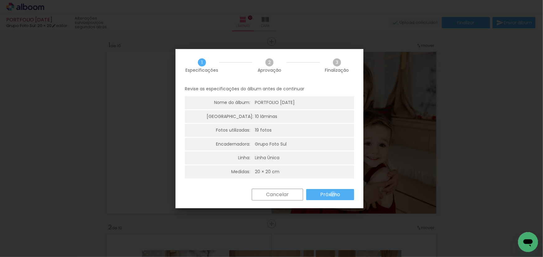
click at [0, 0] on slot "Próximo" at bounding box center [0, 0] width 0 height 0
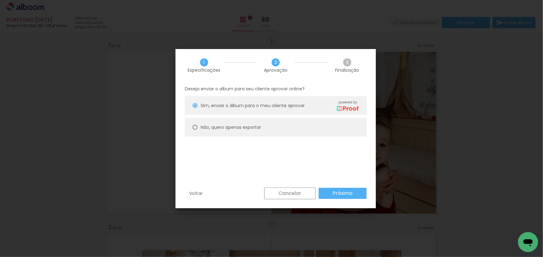
click at [196, 130] on div at bounding box center [194, 127] width 5 height 5
type paper-radio-button "on"
click at [340, 197] on paper-button "Próximo" at bounding box center [342, 193] width 48 height 11
type input "Alta, 300 DPI"
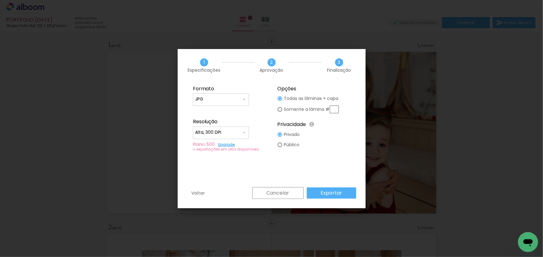
click at [0, 0] on slot "Exportar" at bounding box center [0, 0] width 0 height 0
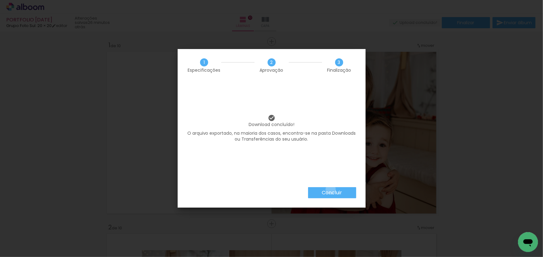
click at [0, 0] on slot "Concluir" at bounding box center [0, 0] width 0 height 0
